Goal: Check status: Check status

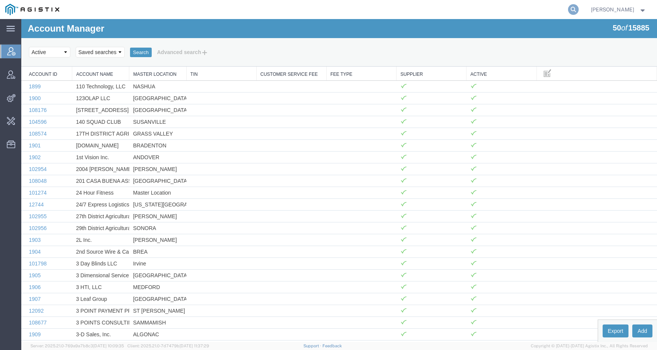
click at [579, 6] on icon at bounding box center [573, 9] width 11 height 11
click at [520, 10] on input "search" at bounding box center [452, 9] width 231 height 18
paste input "SLAX01056818"
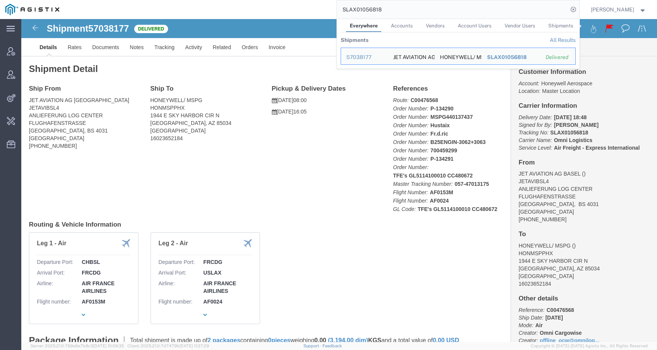
click div "Ship From JET AVIATION AG BASEL JETAVIBSL4 ANLIEFERUNG LOG CENTER [STREET_ADDRE…"
drag, startPoint x: 398, startPoint y: 12, endPoint x: 325, endPoint y: 12, distance: 73.0
click at [325, 12] on div "SLAX01056818 Everywhere Accounts Vendors Account Users Vendor Users Shipments S…" at bounding box center [322, 9] width 515 height 19
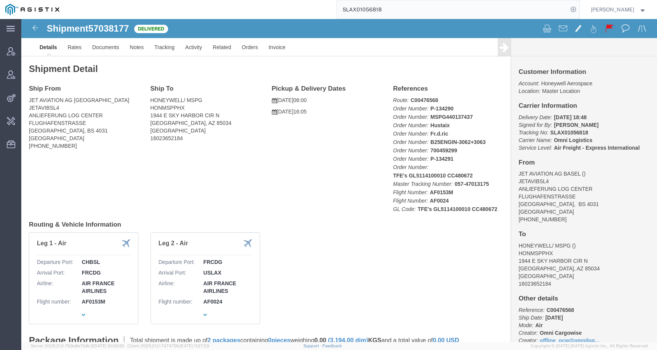
paste input "57122477"
type input "57122477"
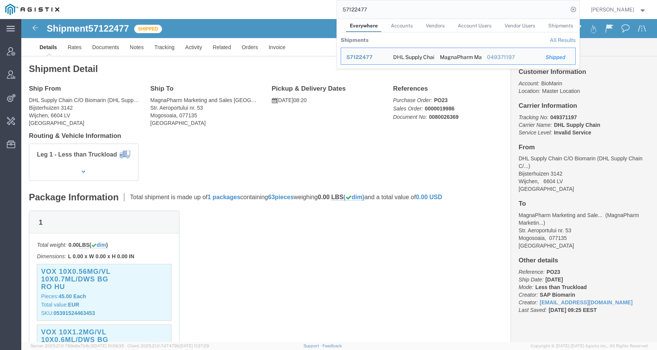
click p "Pieces: 45.00 Each"
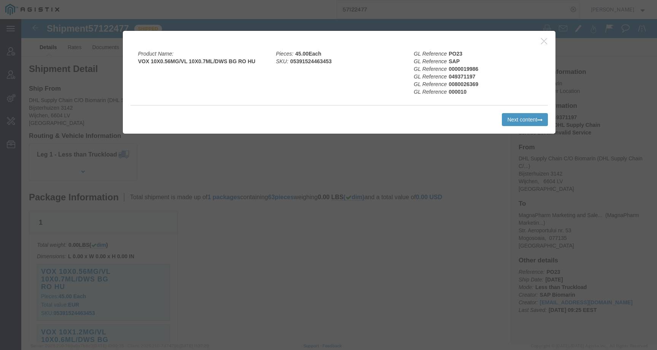
click div
click icon "button"
